Goal: Information Seeking & Learning: Learn about a topic

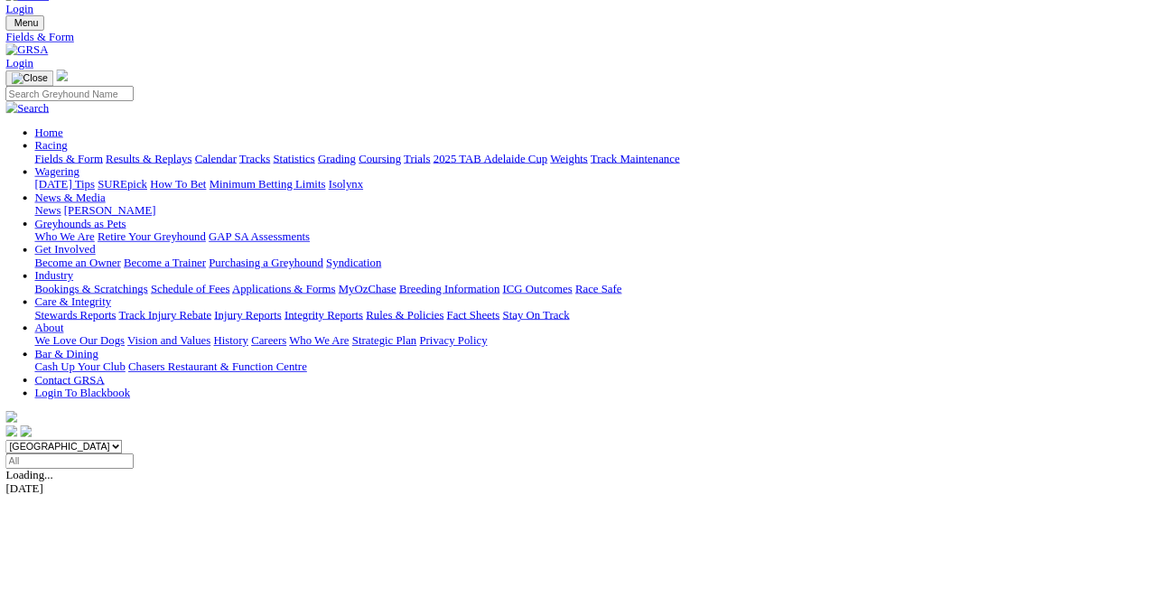
scroll to position [43, 0]
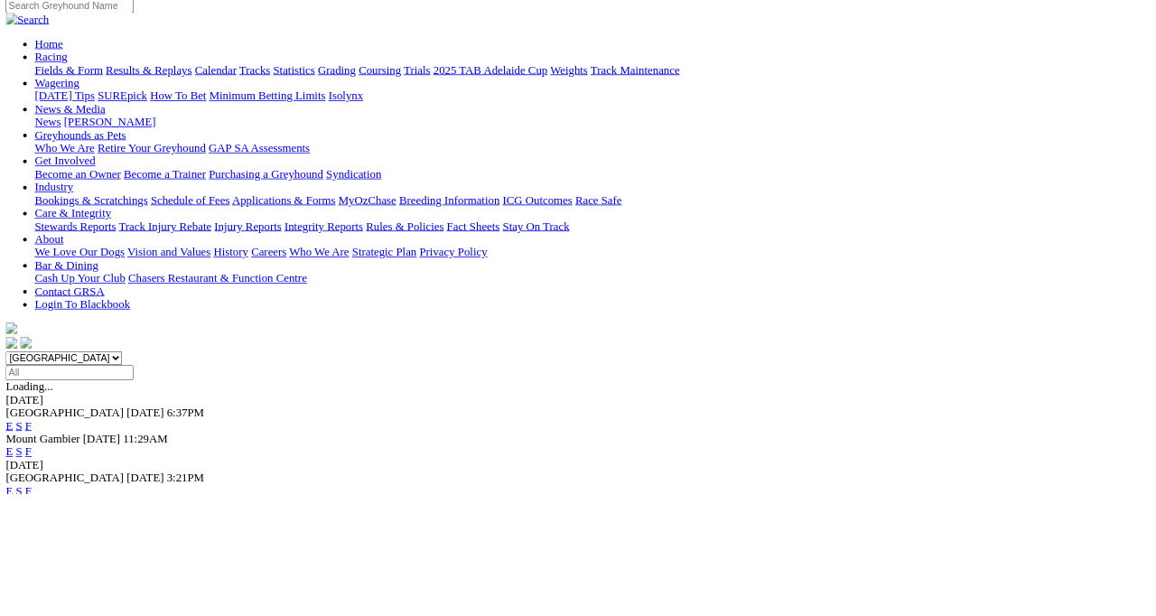
click at [40, 605] on link "F" at bounding box center [36, 612] width 8 height 15
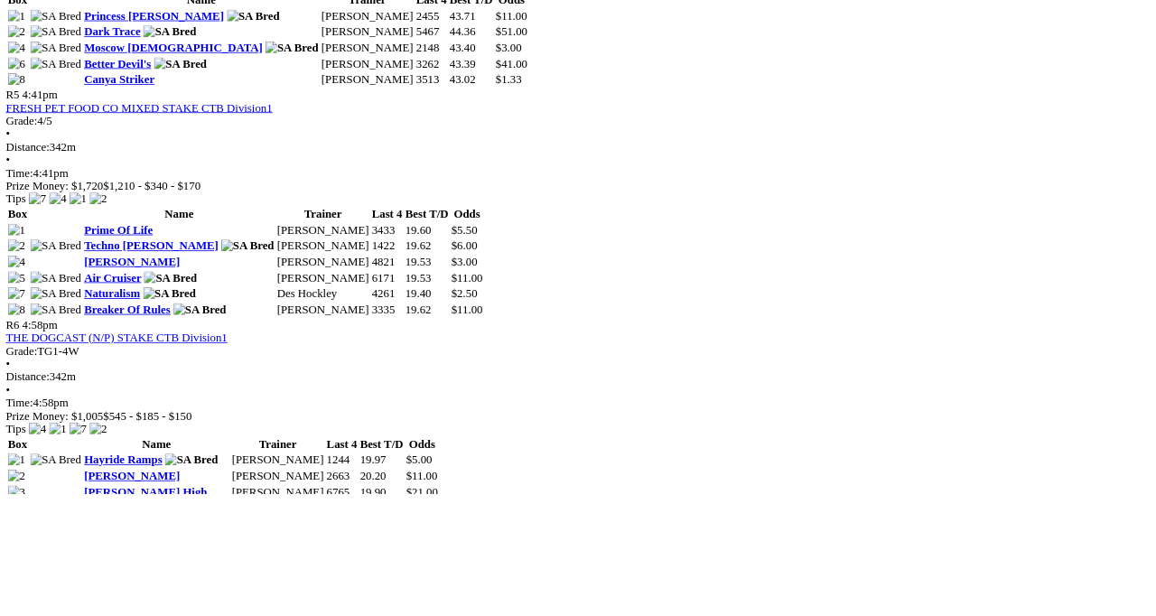
scroll to position [1926, 0]
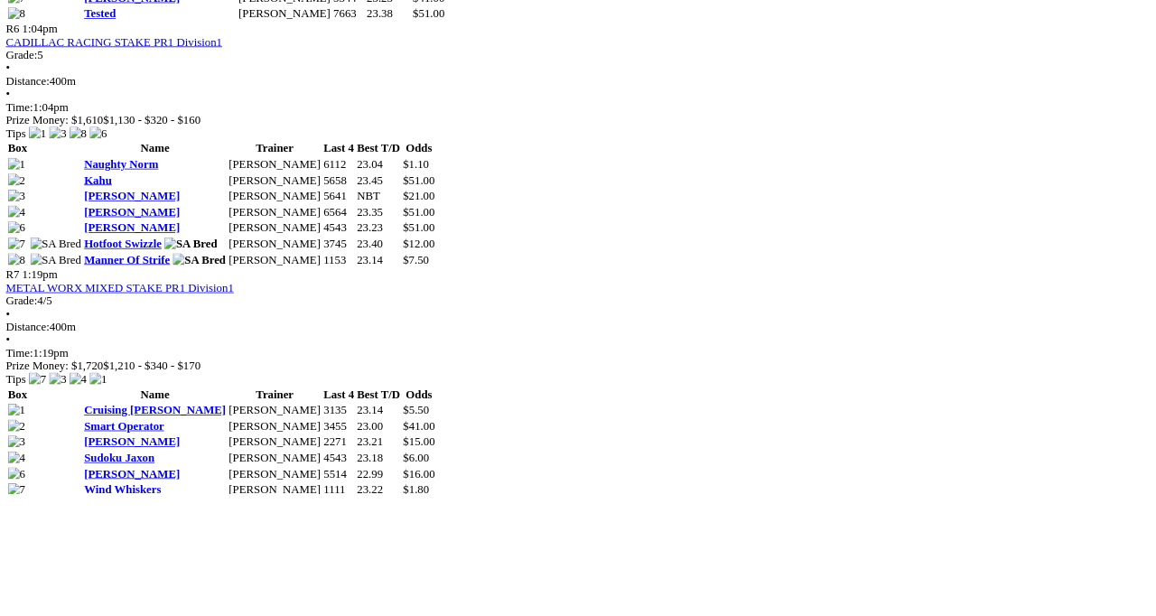
scroll to position [2515, 0]
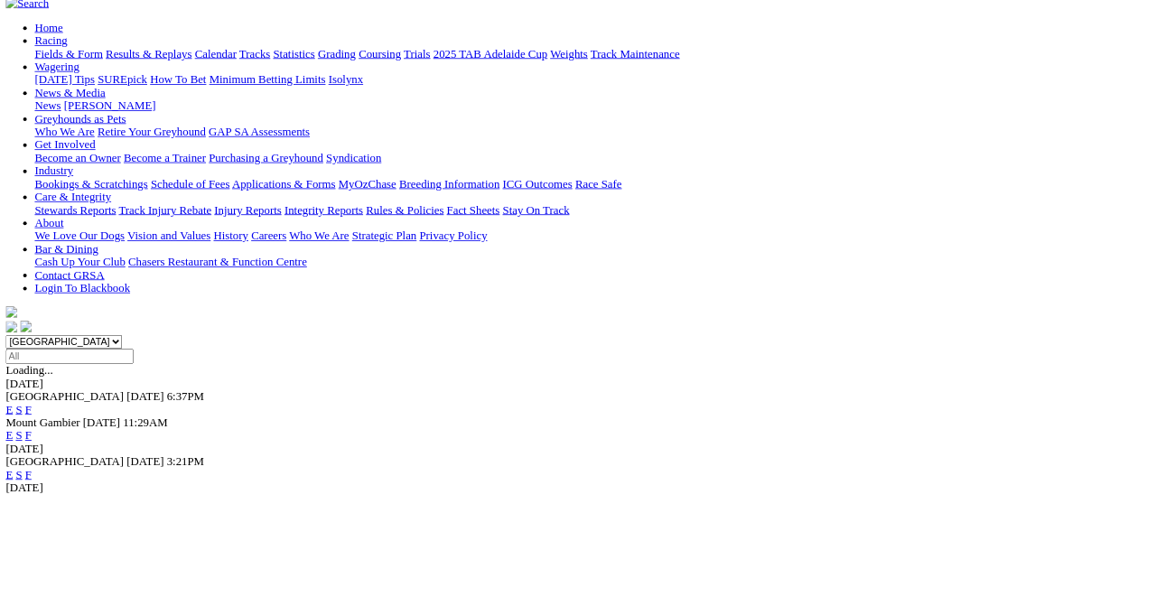
scroll to position [178, 0]
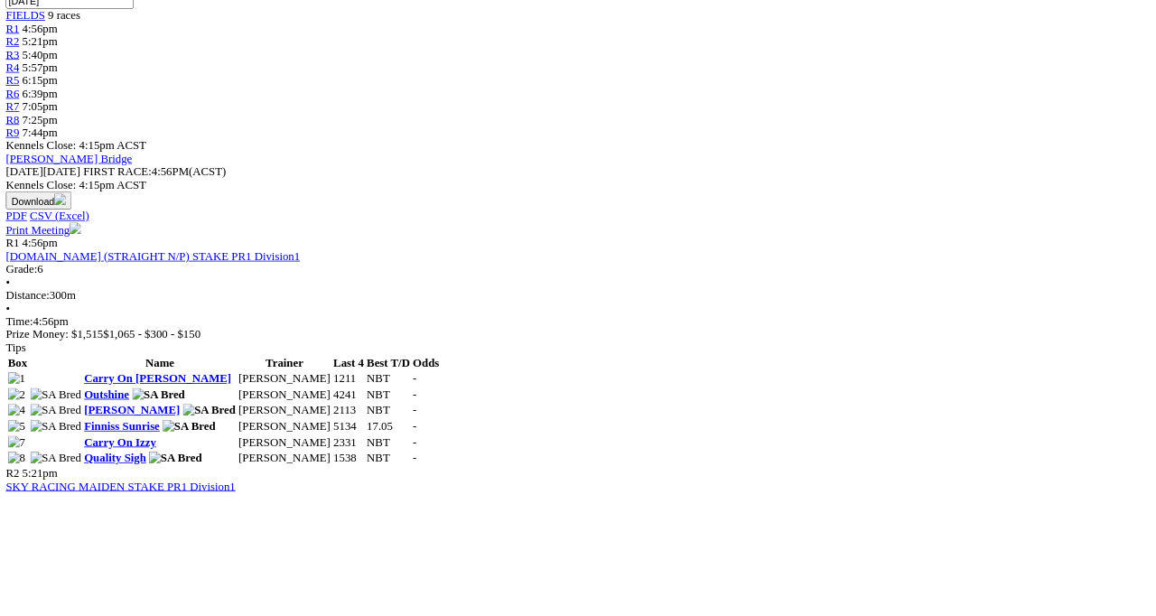
scroll to position [631, 0]
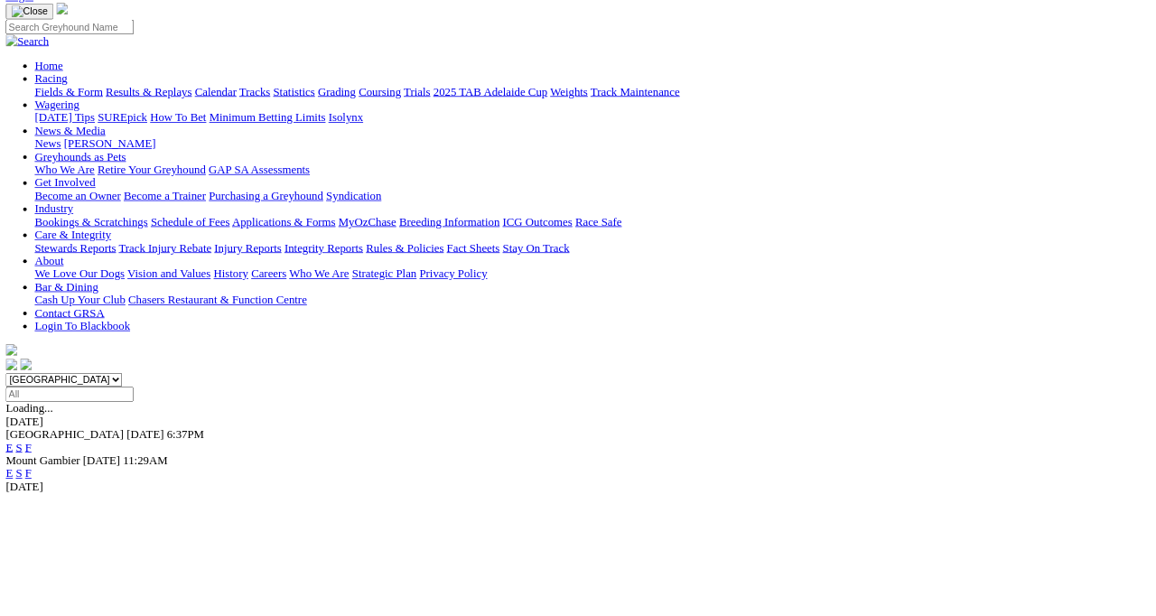
scroll to position [229, 0]
